Goal: Task Accomplishment & Management: Complete application form

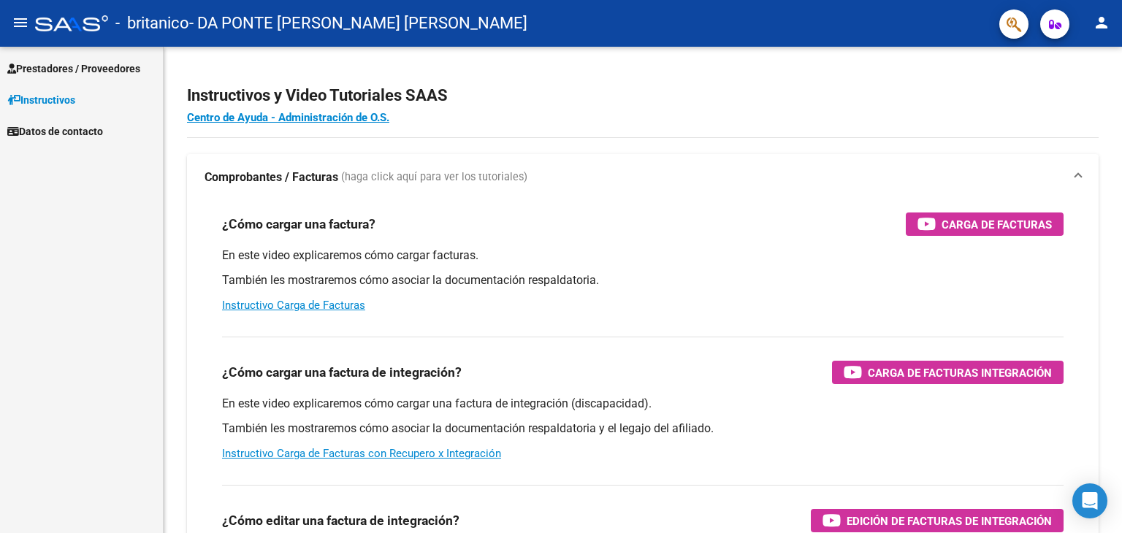
click at [57, 74] on span "Prestadores / Proveedores" at bounding box center [73, 69] width 133 height 16
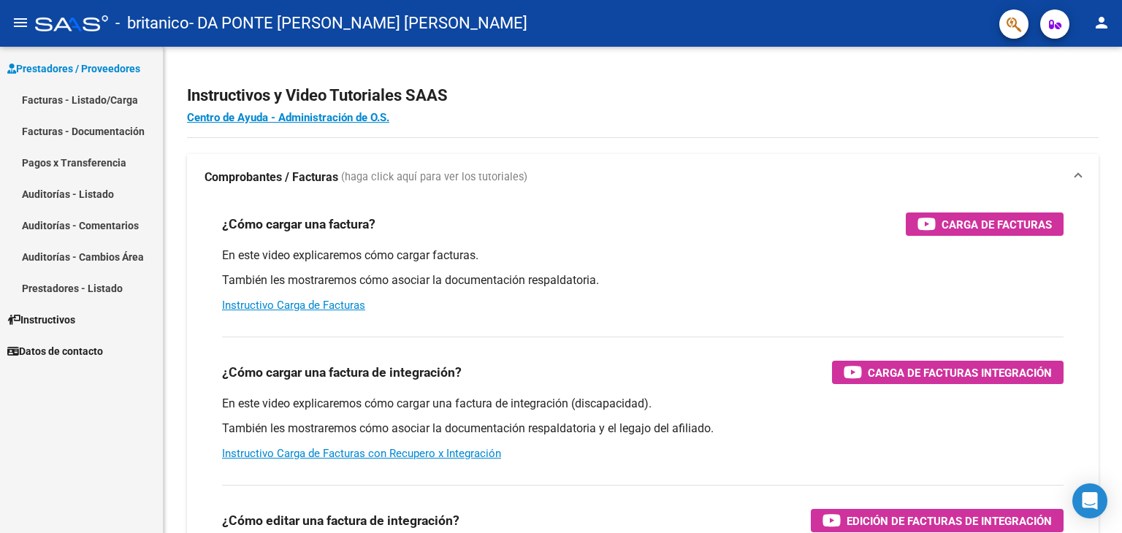
click at [77, 100] on link "Facturas - Listado/Carga" at bounding box center [81, 99] width 163 height 31
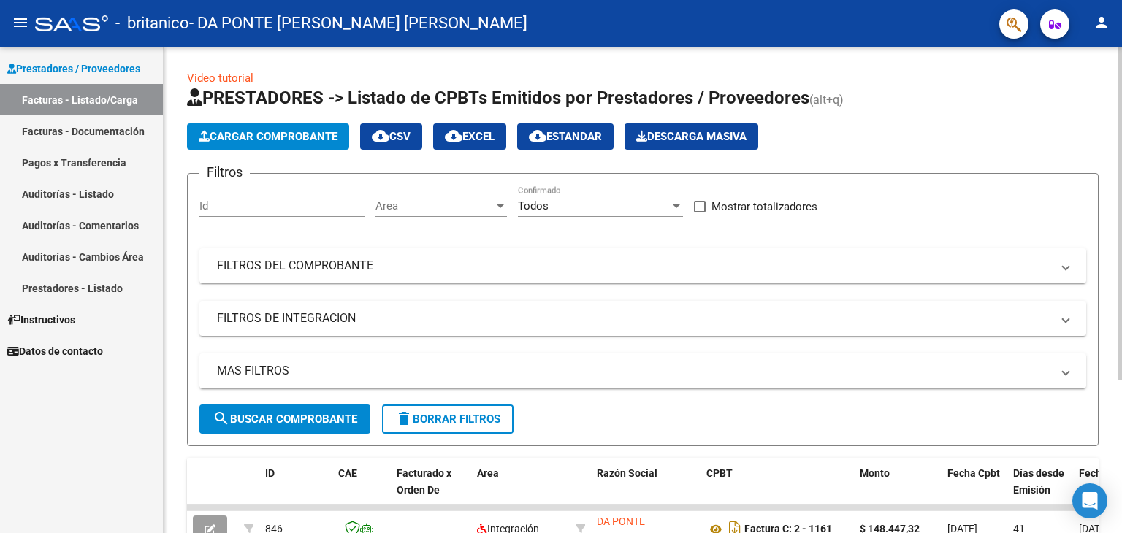
click at [278, 145] on button "Cargar Comprobante" at bounding box center [268, 136] width 162 height 26
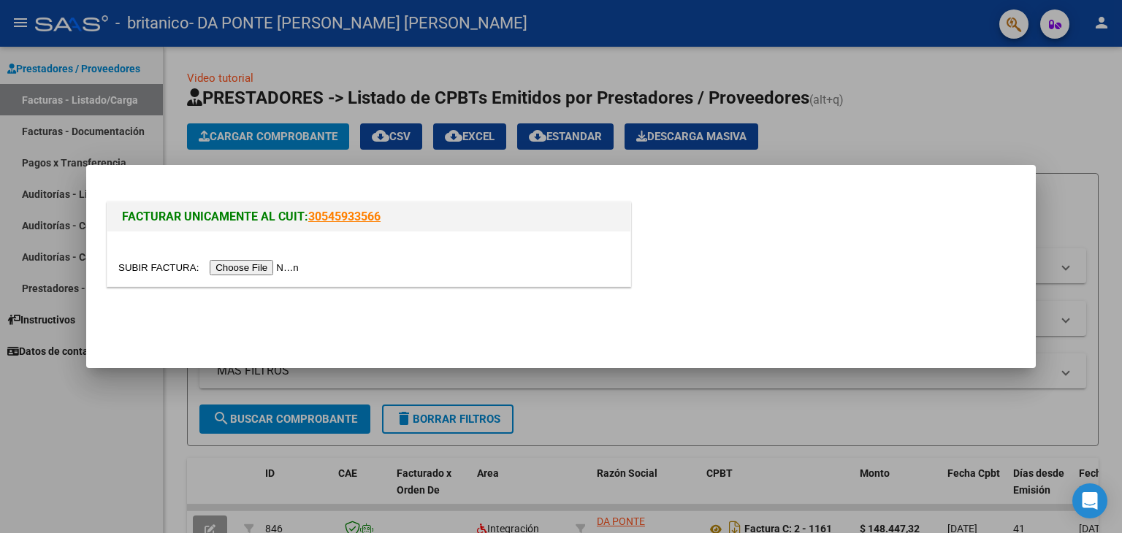
click at [273, 267] on input "file" at bounding box center [210, 267] width 185 height 15
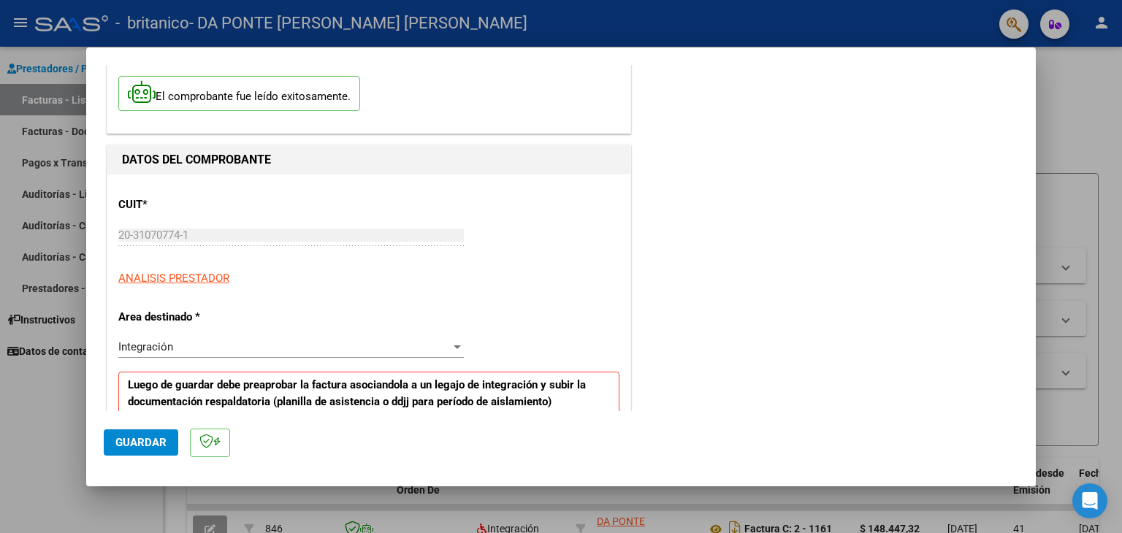
scroll to position [146, 0]
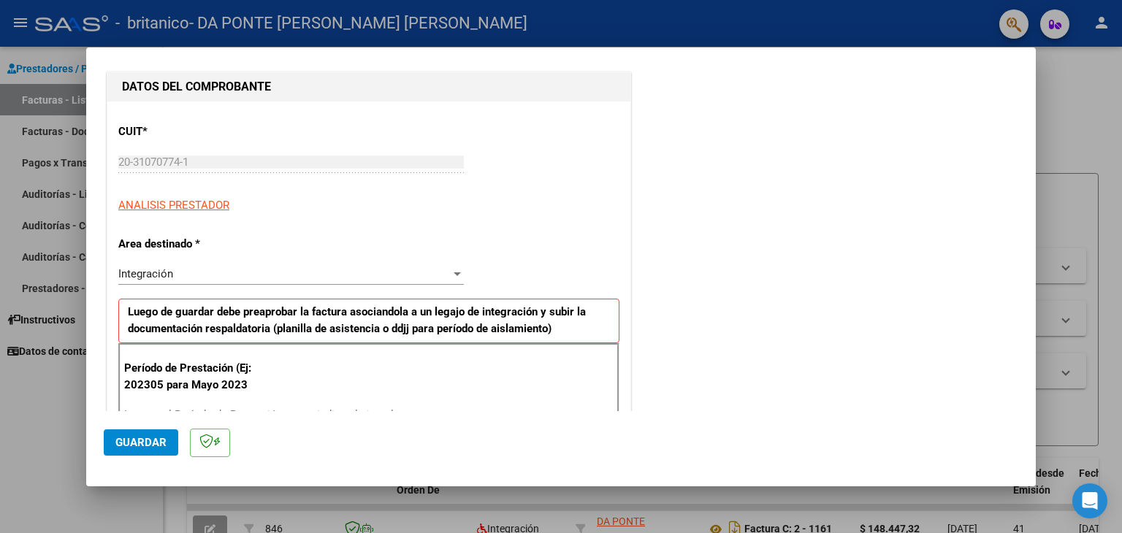
click at [454, 274] on div at bounding box center [457, 275] width 7 height 4
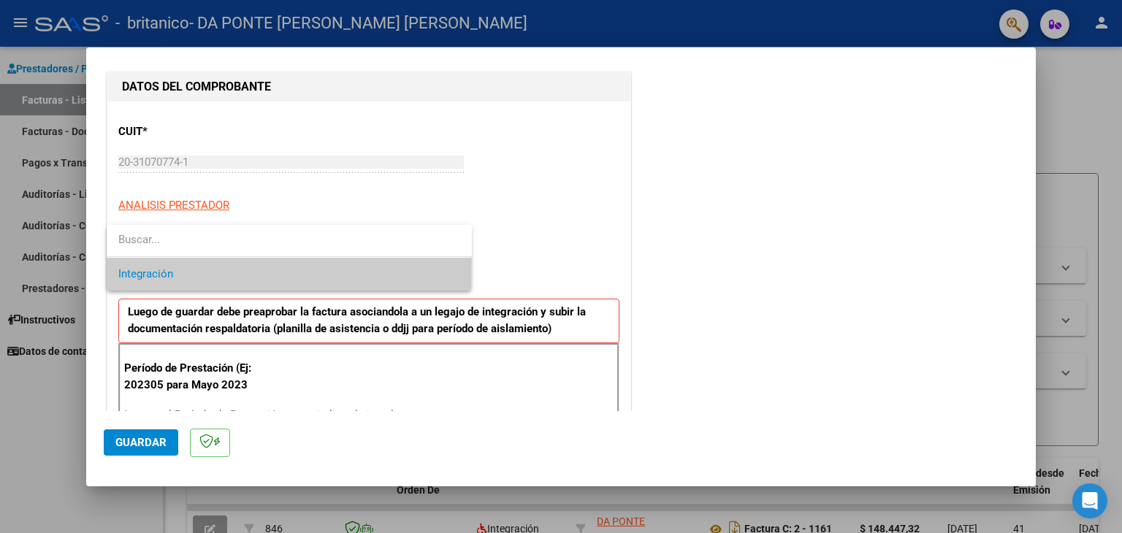
click at [452, 274] on span "Integración" at bounding box center [289, 274] width 342 height 33
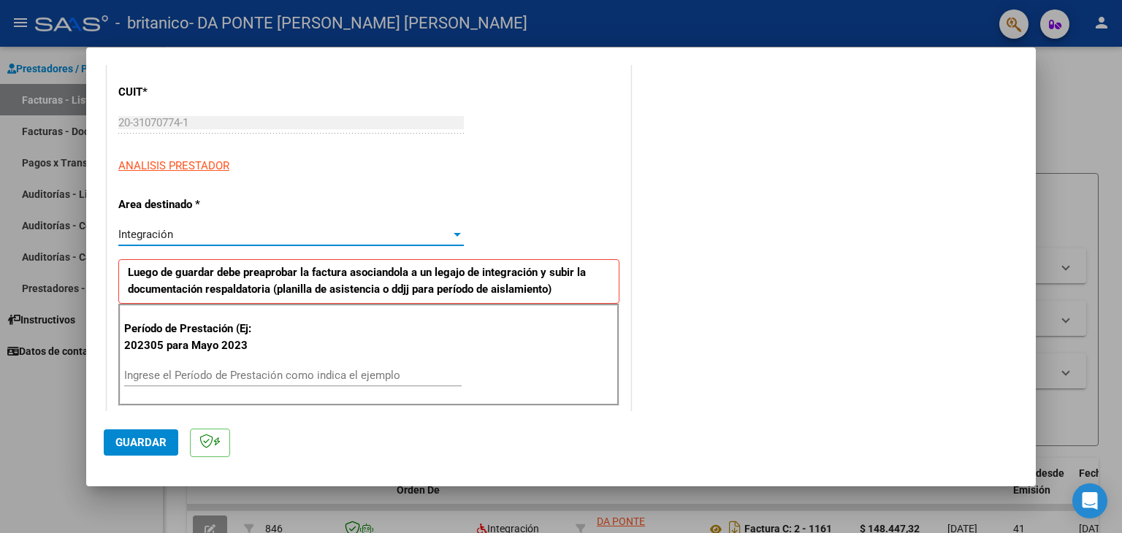
scroll to position [219, 0]
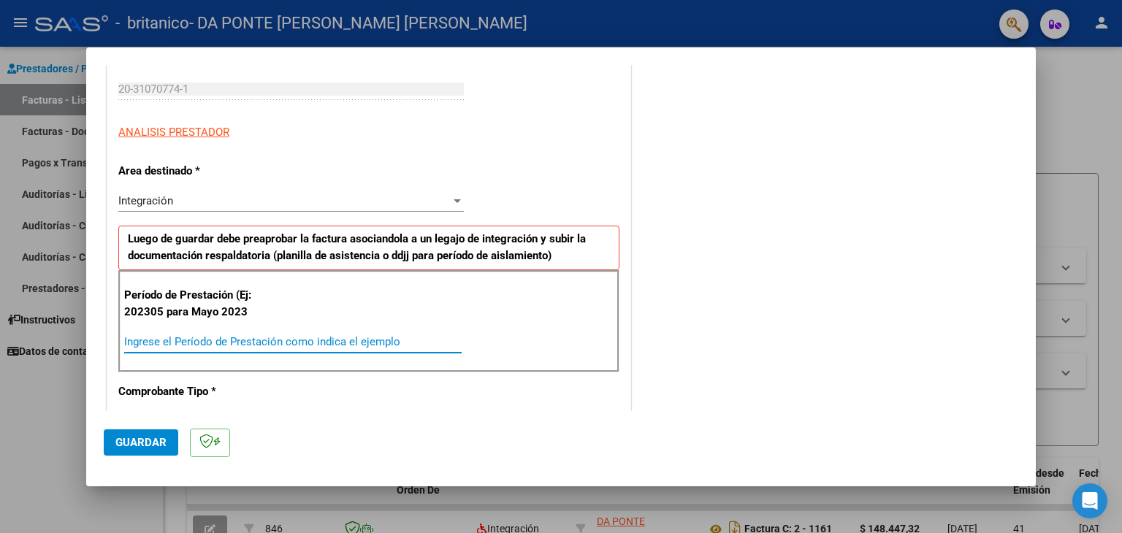
click at [150, 335] on input "Ingrese el Período de Prestación como indica el ejemplo" at bounding box center [293, 341] width 338 height 13
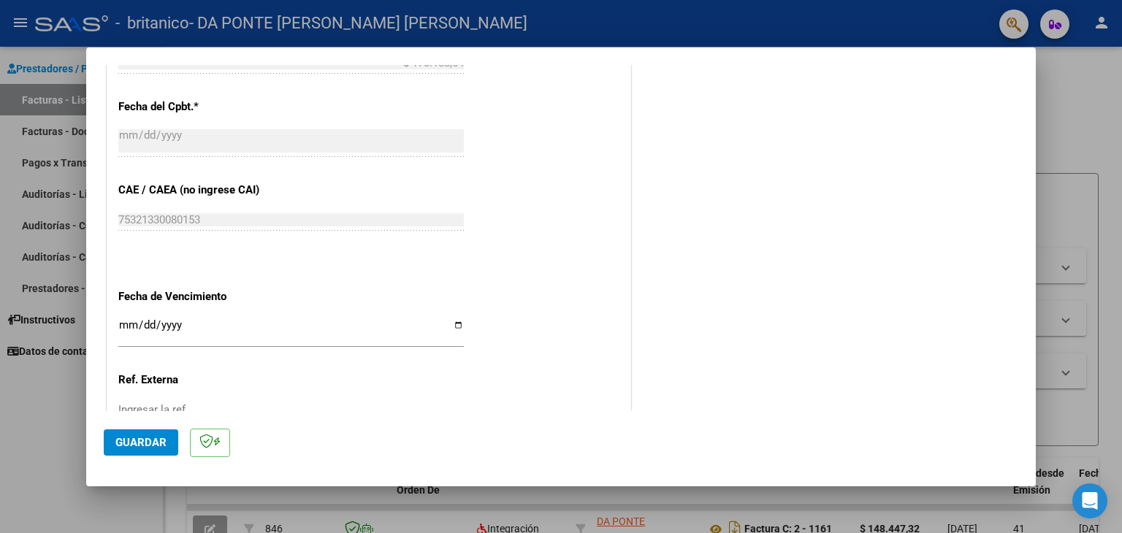
scroll to position [877, 0]
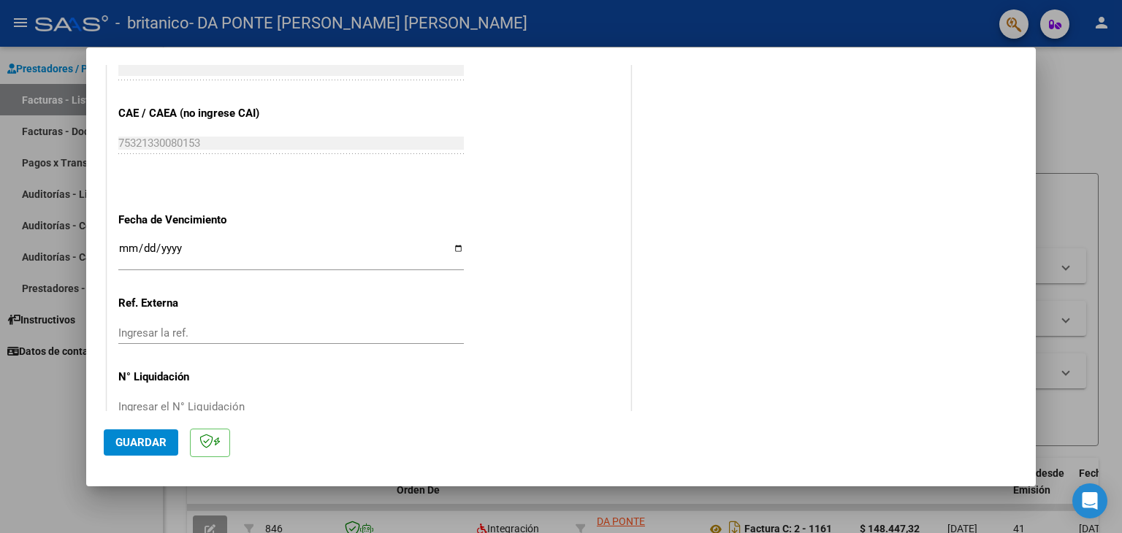
type input "202507"
click at [165, 439] on span "Guardar" at bounding box center [140, 442] width 51 height 13
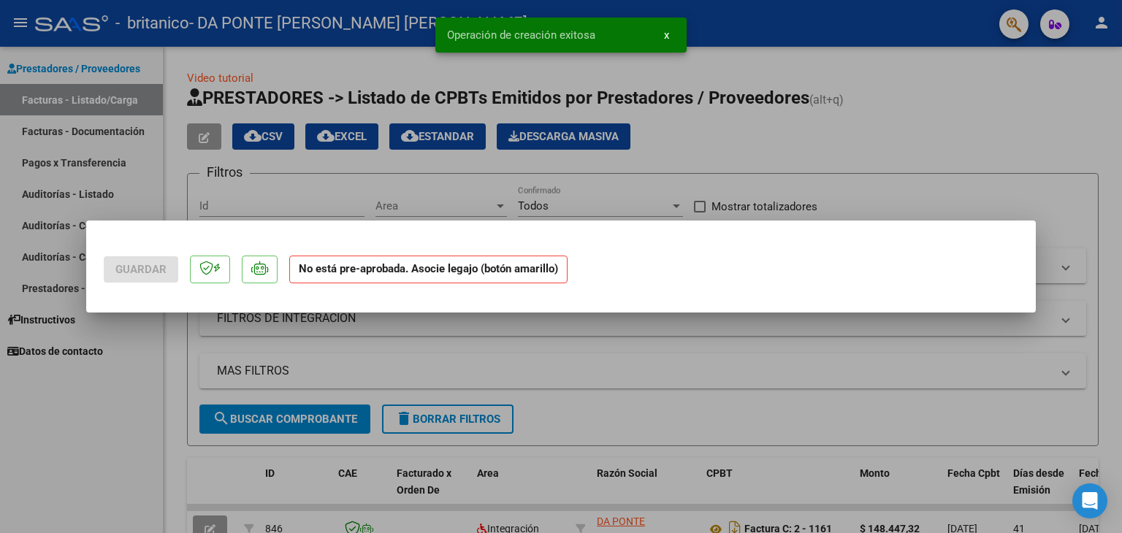
scroll to position [0, 0]
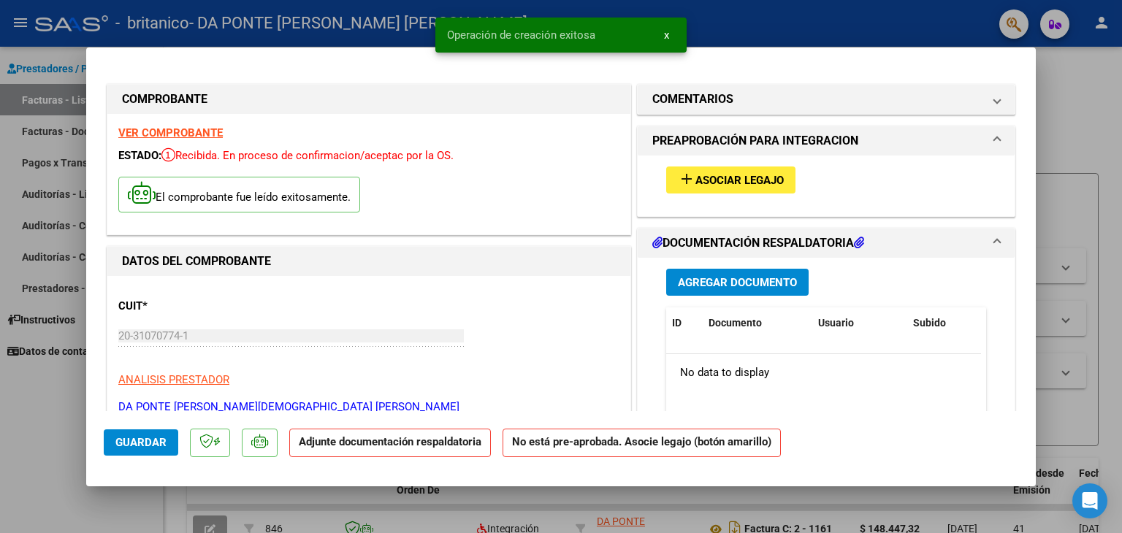
click at [757, 188] on button "add Asociar Legajo" at bounding box center [730, 180] width 129 height 27
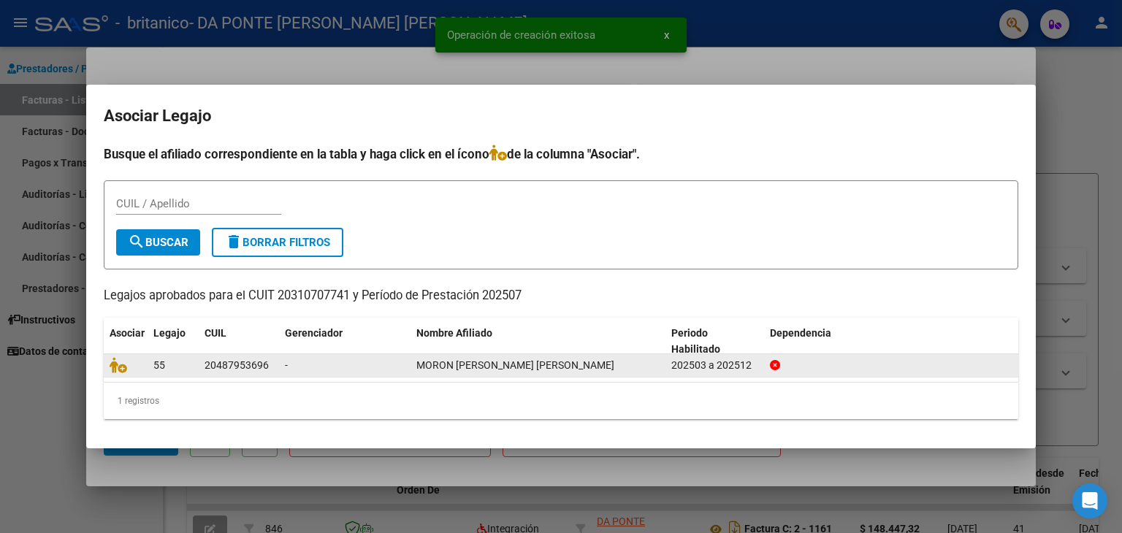
click at [494, 363] on span "MORON [PERSON_NAME] [PERSON_NAME]" at bounding box center [515, 365] width 198 height 12
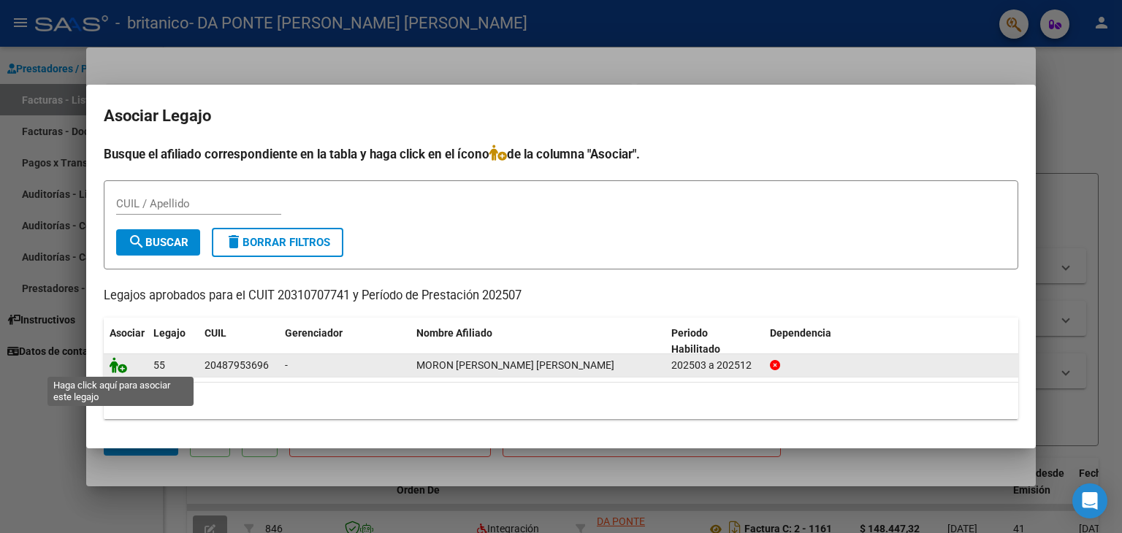
click at [120, 365] on icon at bounding box center [119, 365] width 18 height 16
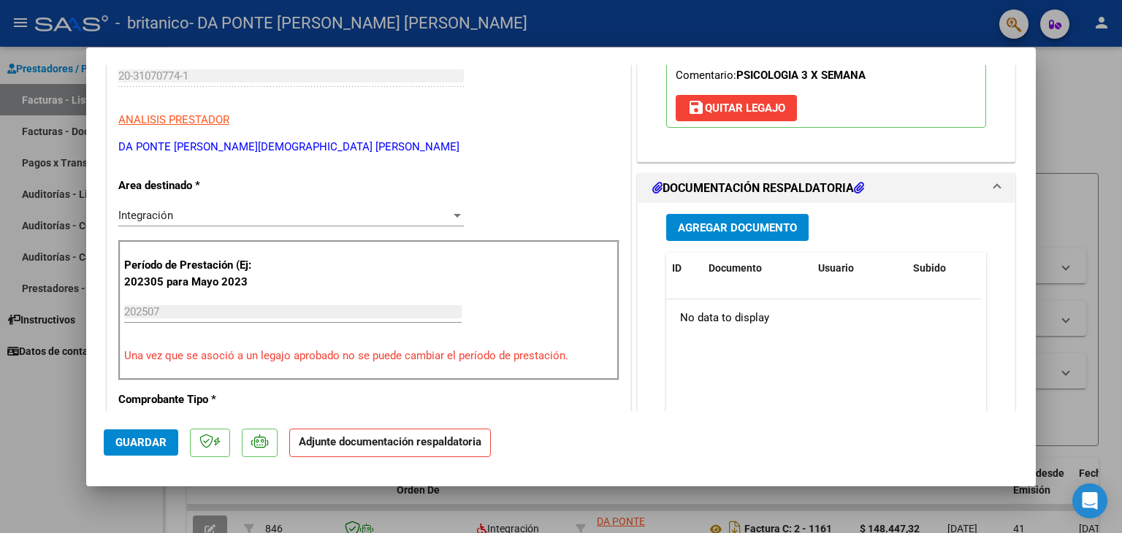
scroll to position [156, 0]
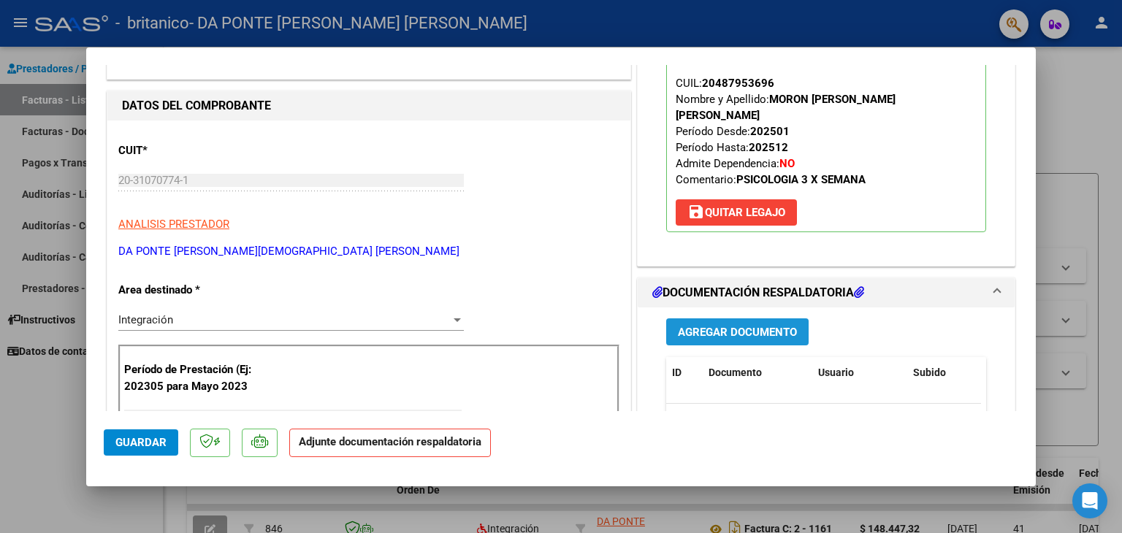
click at [719, 326] on span "Agregar Documento" at bounding box center [737, 332] width 119 height 13
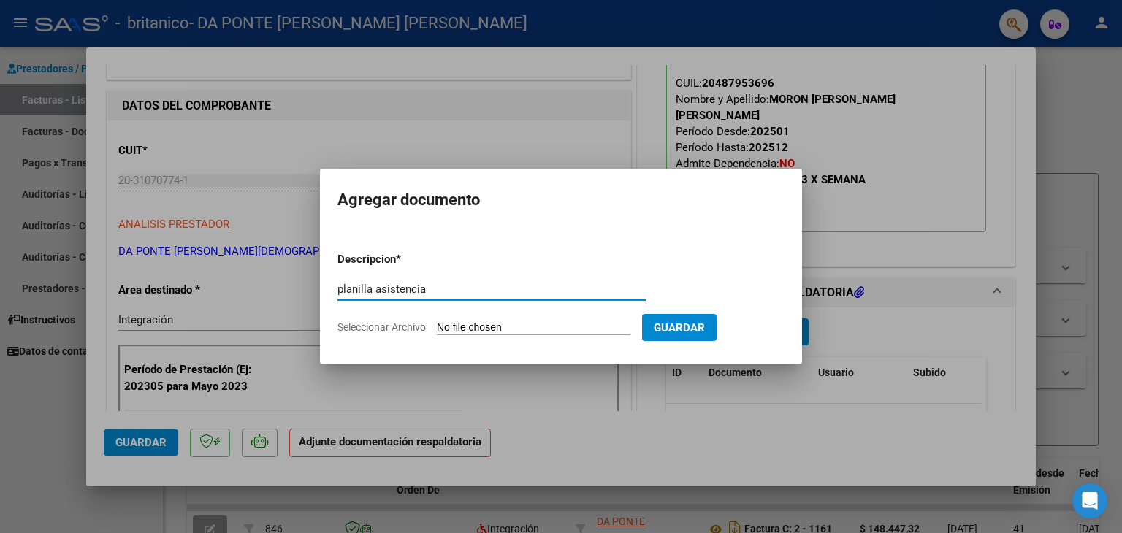
type input "planilla asistencia"
click at [396, 329] on span "Seleccionar Archivo" at bounding box center [382, 327] width 88 height 12
click at [437, 329] on input "Seleccionar Archivo" at bounding box center [534, 328] width 194 height 14
type input "C:\fakepath\planillaasistenciajulio.pdf"
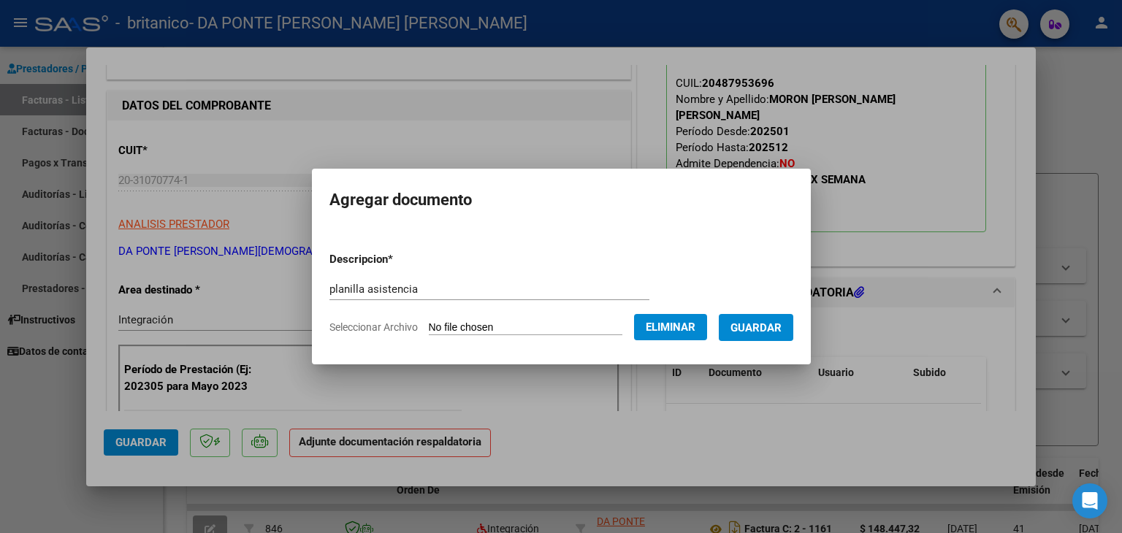
click at [757, 331] on span "Guardar" at bounding box center [756, 327] width 51 height 13
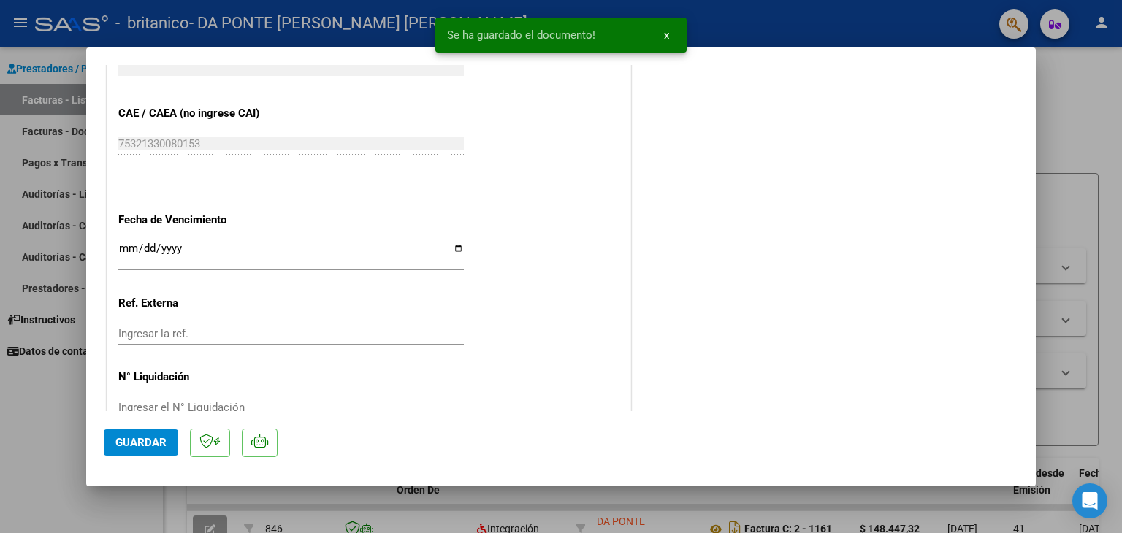
scroll to position [959, 0]
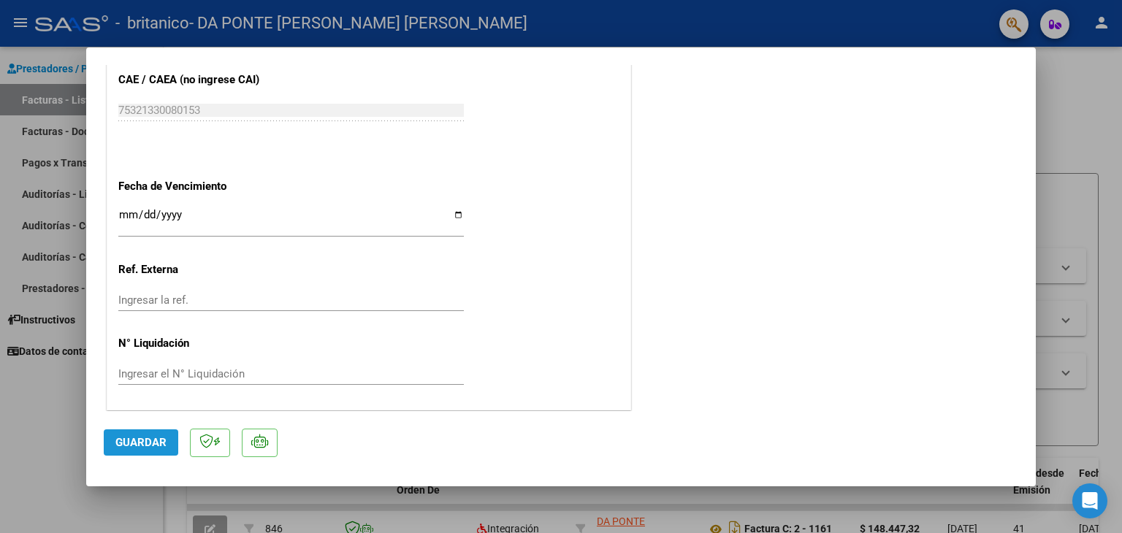
click at [147, 445] on span "Guardar" at bounding box center [140, 442] width 51 height 13
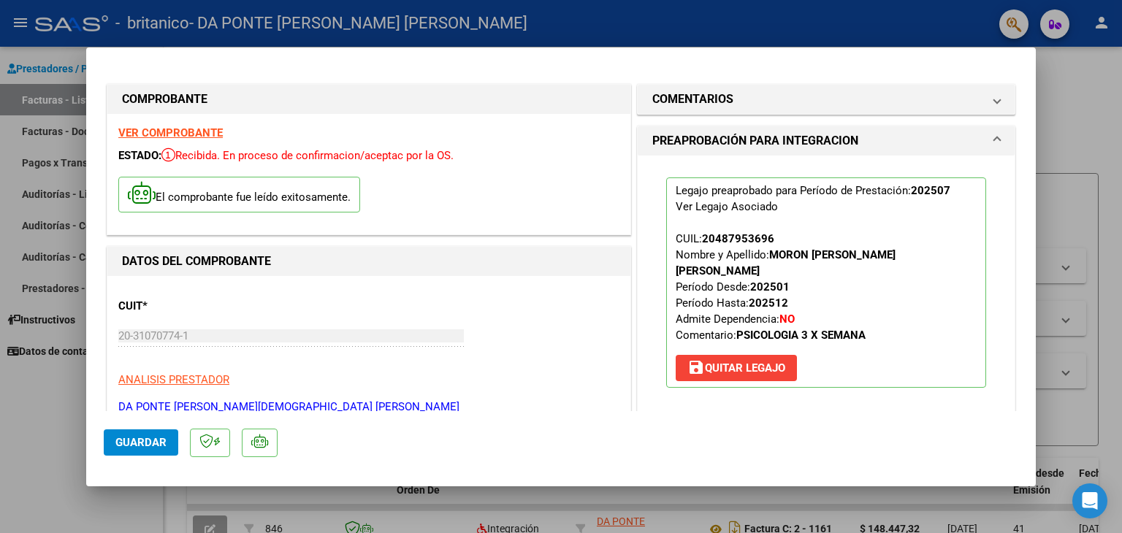
scroll to position [0, 0]
click at [170, 450] on button "Guardar" at bounding box center [141, 443] width 75 height 26
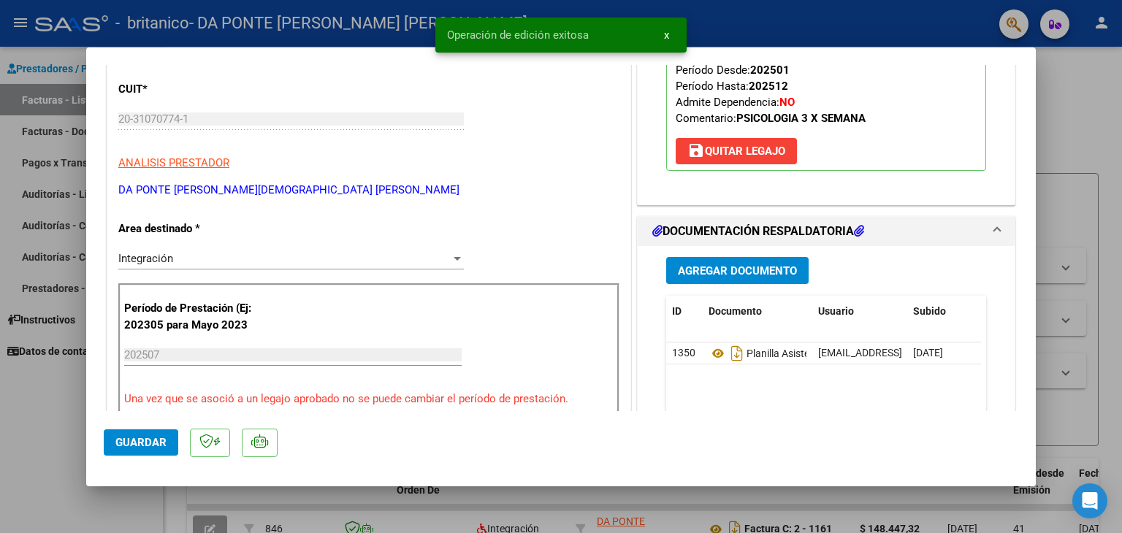
scroll to position [219, 0]
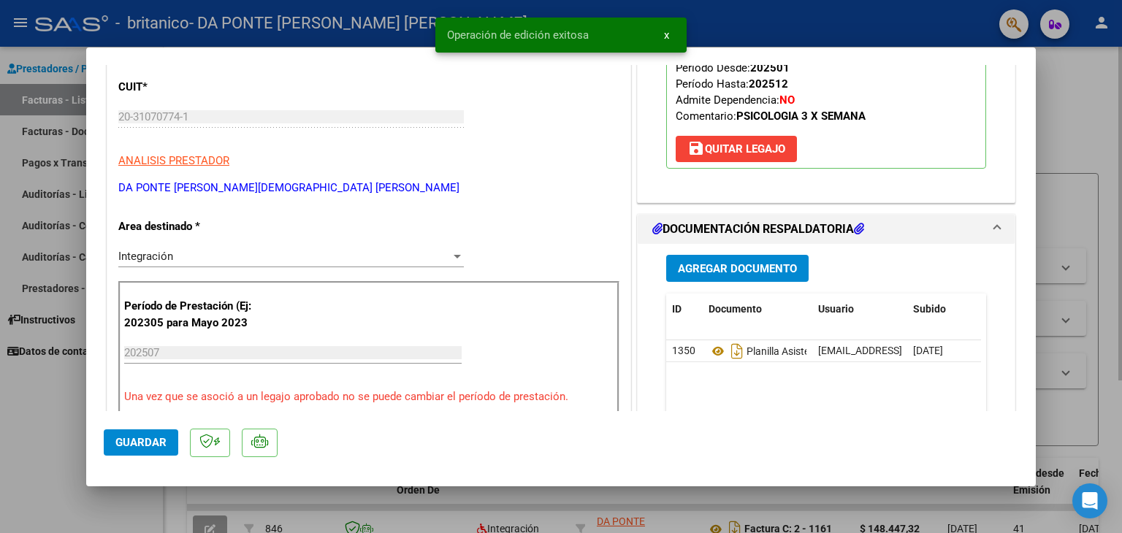
click at [1095, 98] on div at bounding box center [561, 266] width 1122 height 533
type input "$ 0,00"
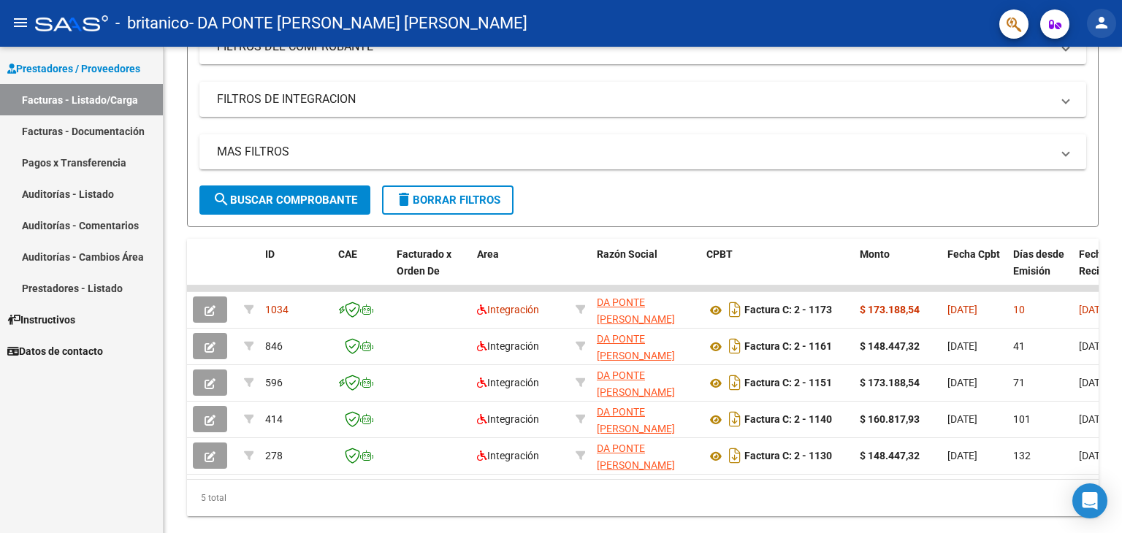
click at [1098, 26] on mat-icon "person" at bounding box center [1102, 23] width 18 height 18
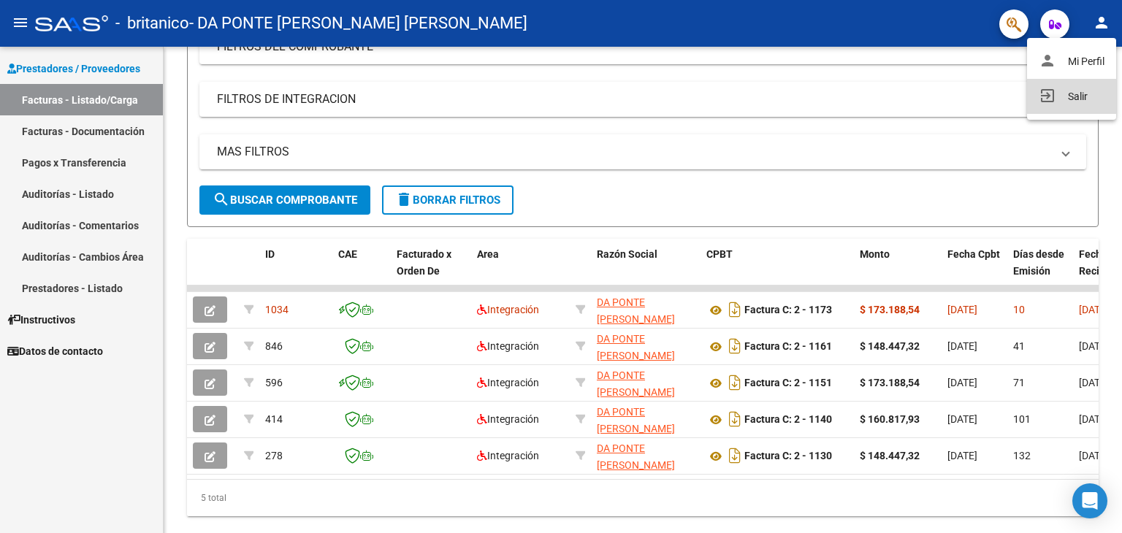
click at [1084, 97] on button "exit_to_app Salir" at bounding box center [1071, 96] width 89 height 35
